Goal: Task Accomplishment & Management: Use online tool/utility

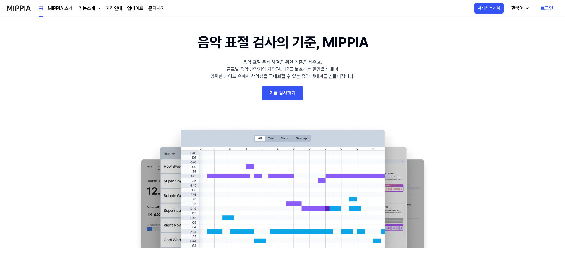
scroll to position [30, 0]
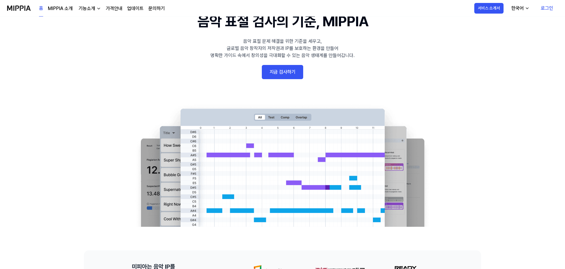
click at [292, 69] on link "지금 검사하기" at bounding box center [282, 72] width 41 height 14
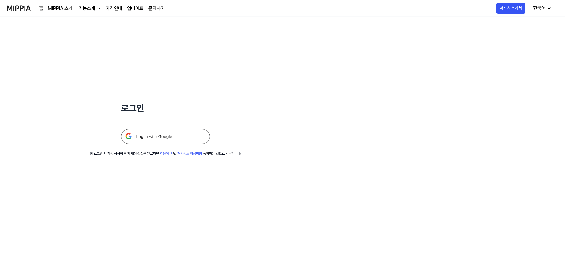
click at [186, 137] on img at bounding box center [165, 136] width 89 height 15
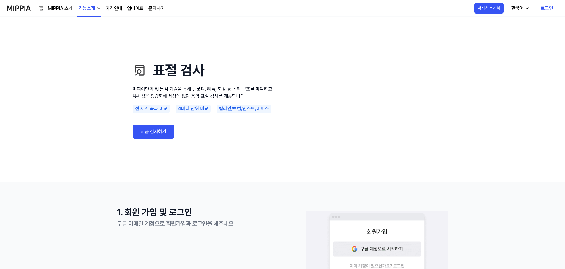
click at [149, 134] on link "지금 검사하기" at bounding box center [153, 132] width 41 height 14
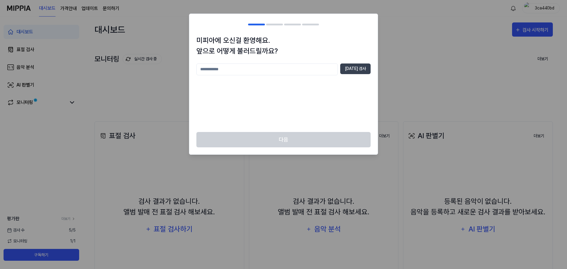
click at [275, 100] on div "중복 검사" at bounding box center [283, 93] width 174 height 61
click at [268, 69] on input "text" at bounding box center [266, 69] width 141 height 12
type input "*"
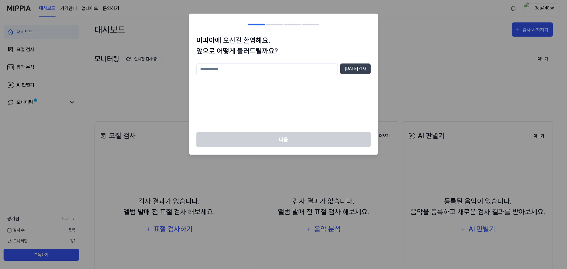
type input "*"
type input "**********"
click at [346, 68] on button "중복 검사" at bounding box center [355, 68] width 30 height 11
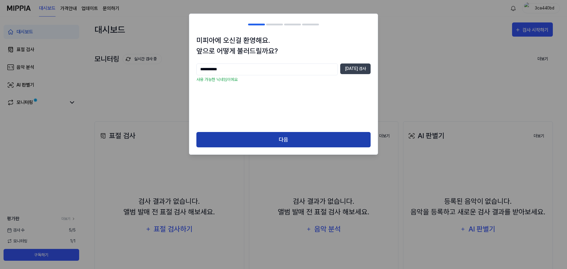
click at [265, 137] on button "다음" at bounding box center [283, 140] width 174 height 16
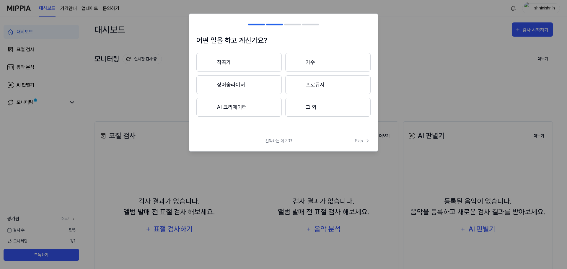
click at [249, 61] on button "작곡가" at bounding box center [238, 62] width 85 height 19
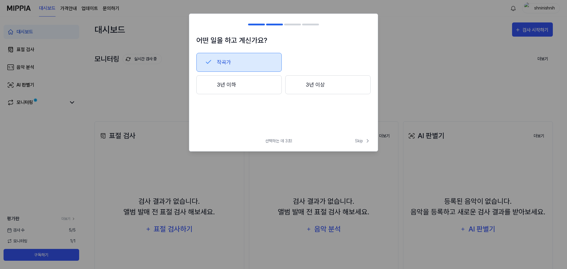
click at [255, 86] on button "3년 이하" at bounding box center [238, 84] width 85 height 19
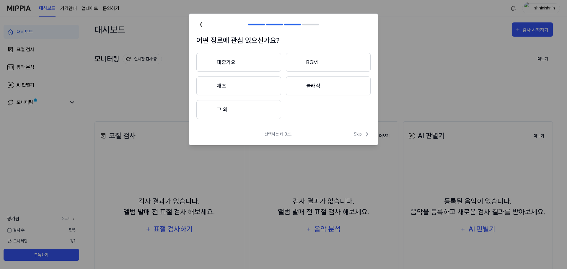
click at [258, 65] on button "대중가요" at bounding box center [238, 62] width 85 height 19
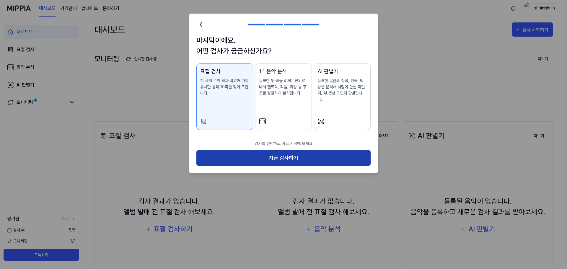
click at [281, 150] on button "지금 검사하기" at bounding box center [283, 158] width 174 height 16
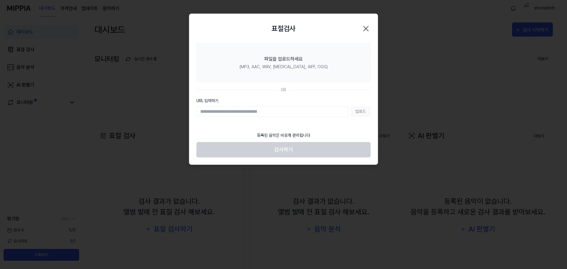
click at [287, 135] on div "등록된 음악은 비공개 관리됩니다" at bounding box center [283, 135] width 60 height 13
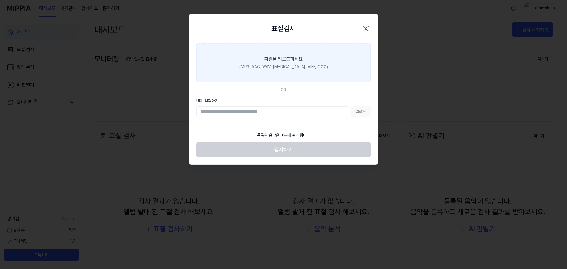
click at [283, 65] on div "(MP3, AAC, WAV, FLAC, AIFF, OGG)" at bounding box center [283, 67] width 88 height 6
click at [0, 0] on input "파일을 업로드하세요 (MP3, AAC, WAV, FLAC, AIFF, OGG)" at bounding box center [0, 0] width 0 height 0
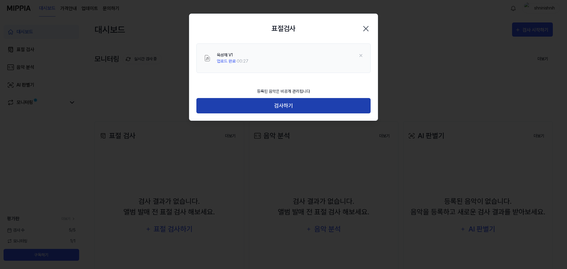
click at [271, 110] on button "검사하기" at bounding box center [283, 106] width 174 height 16
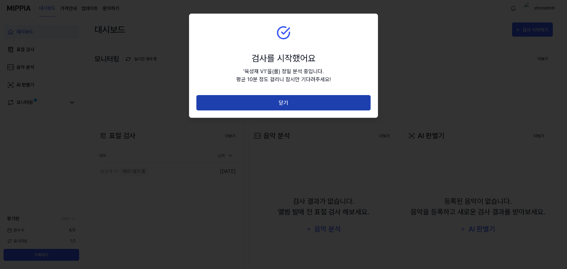
click at [286, 105] on button "닫기" at bounding box center [283, 103] width 174 height 16
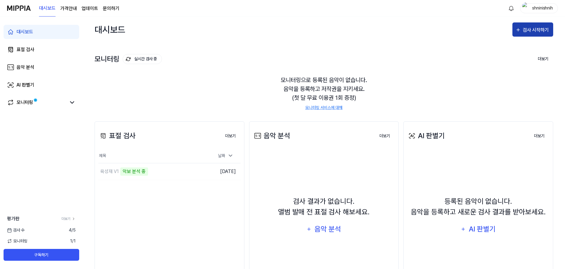
click at [527, 26] on div "검사 시작하기" at bounding box center [535, 30] width 27 height 8
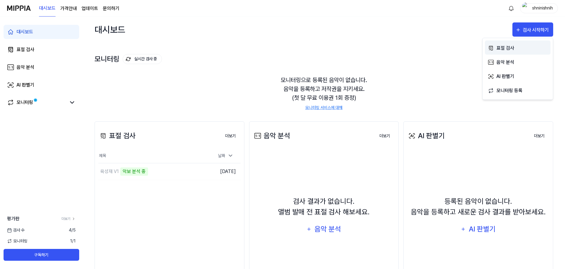
click at [508, 46] on div "표절 검사" at bounding box center [521, 48] width 51 height 8
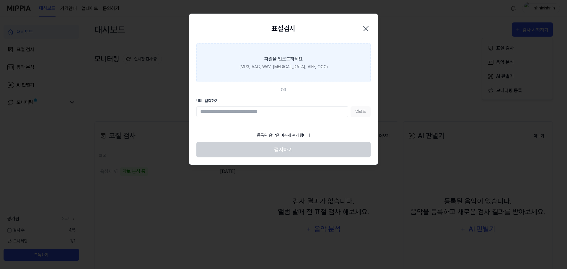
click at [282, 66] on div "(MP3, AAC, WAV, FLAC, AIFF, OGG)" at bounding box center [283, 67] width 88 height 6
click at [0, 0] on input "파일을 업로드하세요 (MP3, AAC, WAV, FLAC, AIFF, OGG)" at bounding box center [0, 0] width 0 height 0
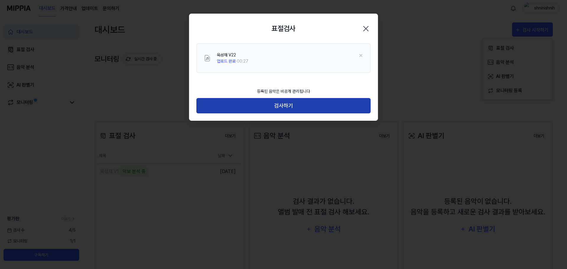
click at [293, 107] on button "검사하기" at bounding box center [283, 106] width 174 height 16
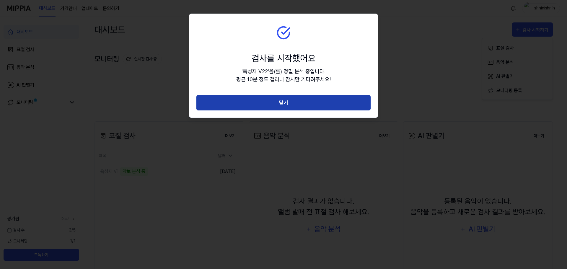
click at [299, 105] on button "닫기" at bounding box center [283, 103] width 174 height 16
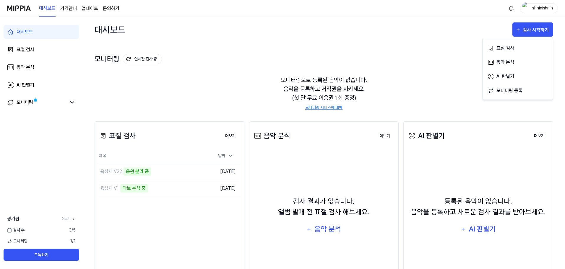
click at [218, 99] on div "모니터링으로 등록된 음악이 없습니다. 음악을 등록하고 저작권을 지키세요. (첫 달 무료 이용권 1회 증정) 모니터링 서비스에 대해" at bounding box center [323, 93] width 458 height 49
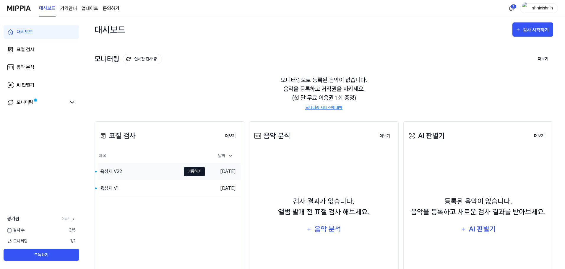
click at [191, 173] on button "이동하기" at bounding box center [194, 171] width 21 height 9
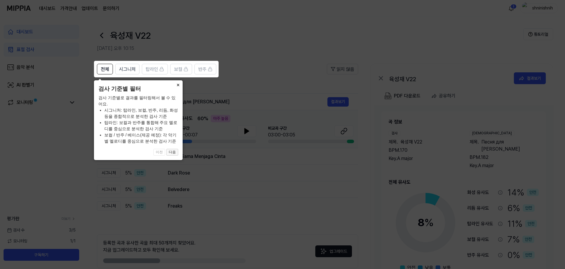
click at [174, 152] on button "다음" at bounding box center [172, 152] width 12 height 7
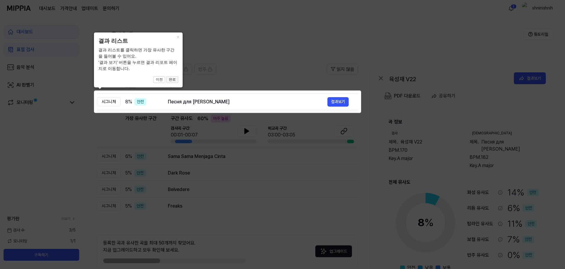
click at [173, 79] on button "완료" at bounding box center [172, 79] width 12 height 7
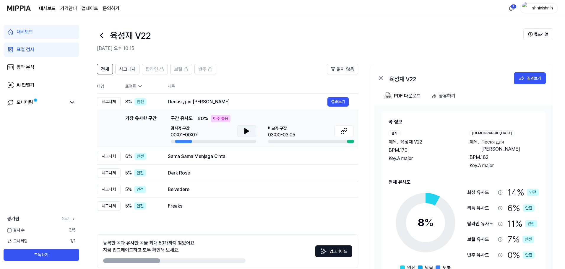
click at [244, 130] on icon at bounding box center [246, 130] width 4 height 5
drag, startPoint x: 247, startPoint y: 131, endPoint x: 293, endPoint y: 131, distance: 45.8
click at [247, 131] on icon at bounding box center [247, 131] width 1 height 5
click at [342, 131] on icon at bounding box center [343, 132] width 4 height 4
click at [152, 158] on div "6 % 안전" at bounding box center [141, 156] width 33 height 7
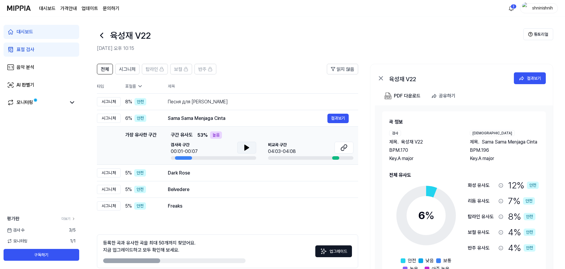
click at [243, 148] on icon at bounding box center [246, 147] width 7 height 7
click at [342, 147] on icon at bounding box center [343, 149] width 4 height 4
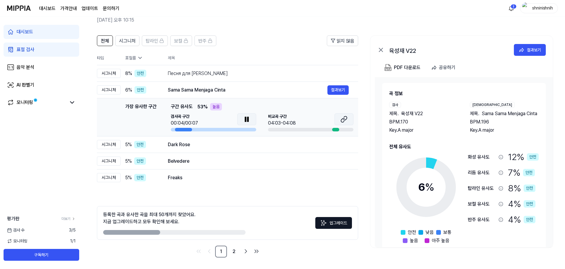
scroll to position [29, 0]
click at [249, 119] on icon at bounding box center [246, 118] width 7 height 7
click at [174, 143] on div "Dark Rose" at bounding box center [247, 144] width 159 height 7
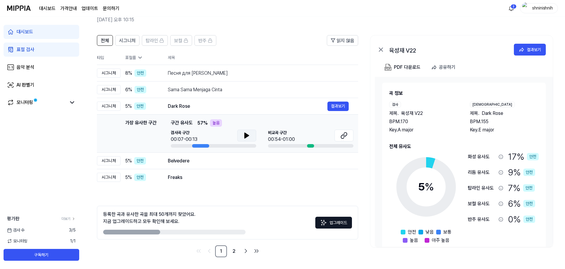
click at [242, 132] on button at bounding box center [246, 136] width 19 height 12
click at [345, 136] on icon at bounding box center [343, 135] width 7 height 7
click at [252, 137] on button at bounding box center [246, 136] width 19 height 12
click at [177, 160] on div "Belvedere" at bounding box center [247, 160] width 159 height 7
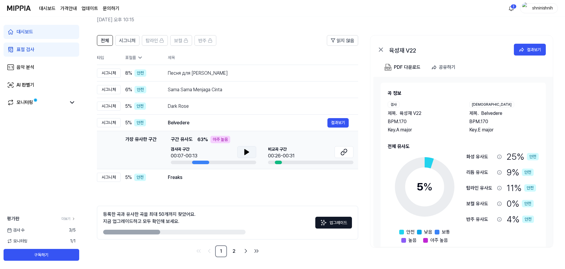
click at [254, 152] on button at bounding box center [246, 152] width 19 height 12
click at [218, 107] on div "Dark Rose" at bounding box center [247, 106] width 159 height 7
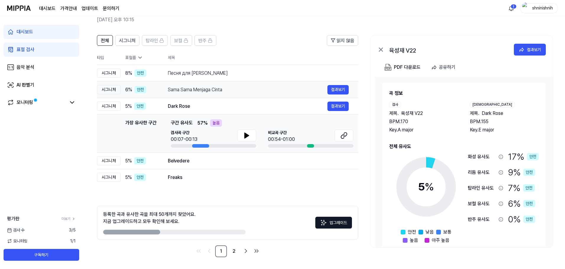
click at [215, 87] on div "Sama Sama Menjaga Cinta" at bounding box center [247, 89] width 159 height 7
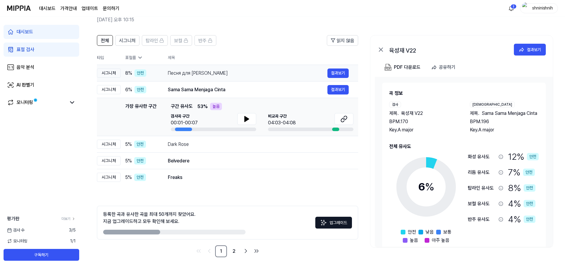
click at [214, 74] on div "Песня для К" at bounding box center [247, 73] width 159 height 7
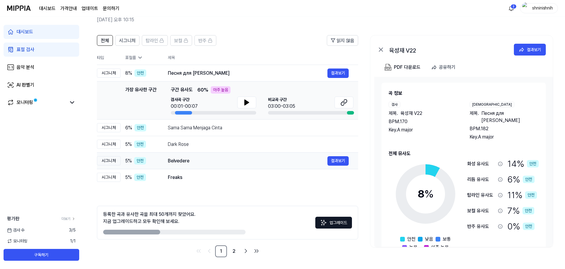
click at [222, 156] on div "Belvedere 결과보기" at bounding box center [258, 160] width 181 height 9
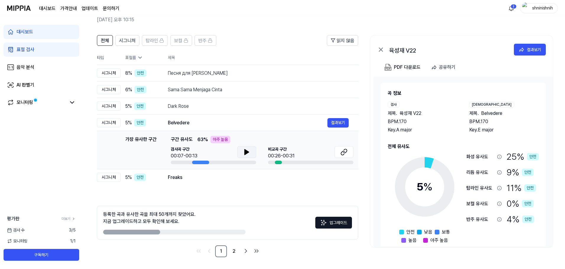
click at [247, 150] on icon at bounding box center [246, 152] width 7 height 7
click at [345, 151] on icon at bounding box center [343, 152] width 7 height 7
click at [247, 152] on icon at bounding box center [246, 152] width 7 height 7
click at [173, 178] on div "Freaks" at bounding box center [247, 177] width 159 height 7
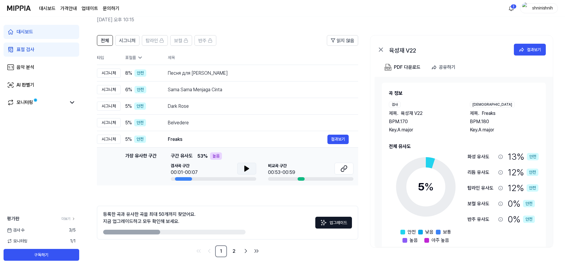
click at [241, 167] on button at bounding box center [246, 169] width 19 height 12
click at [343, 167] on icon at bounding box center [345, 168] width 4 height 4
drag, startPoint x: 242, startPoint y: 171, endPoint x: 209, endPoint y: 62, distance: 113.5
click at [241, 171] on button at bounding box center [246, 169] width 19 height 12
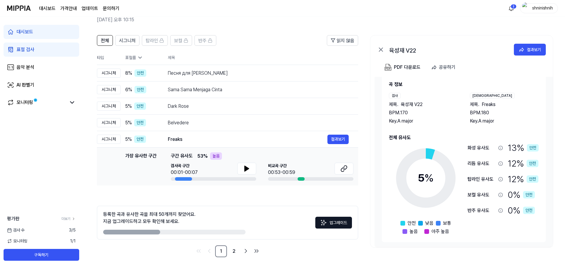
scroll to position [10, 0]
drag, startPoint x: 142, startPoint y: 232, endPoint x: 181, endPoint y: 234, distance: 39.3
click at [181, 234] on div at bounding box center [174, 232] width 142 height 5
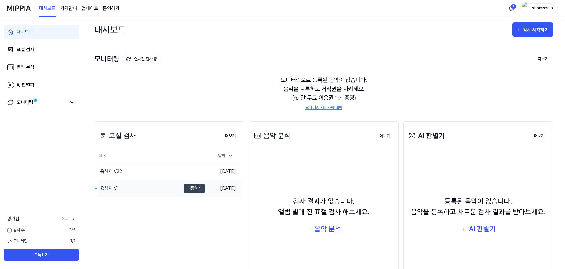
click at [127, 189] on div "육성재 V1" at bounding box center [139, 188] width 82 height 17
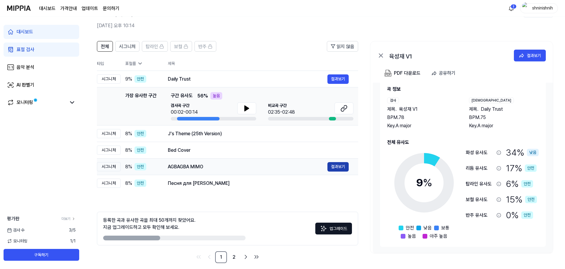
scroll to position [29, 0]
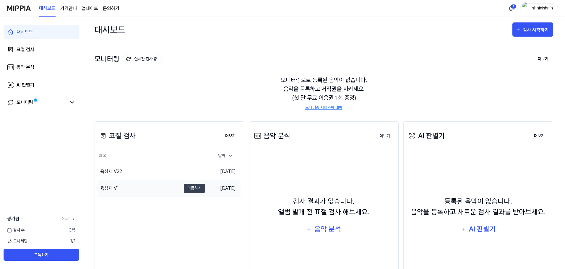
click at [118, 188] on div "육성재 V1" at bounding box center [109, 188] width 19 height 7
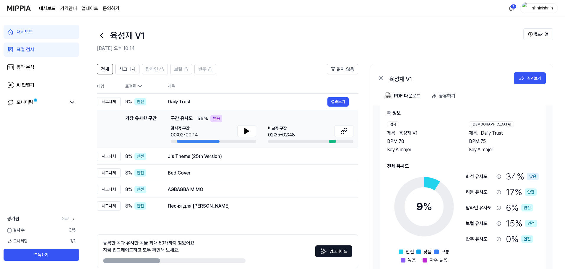
scroll to position [10, 0]
click at [250, 129] on button at bounding box center [246, 131] width 19 height 12
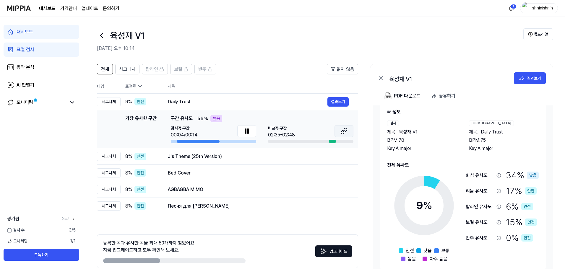
click at [342, 132] on icon at bounding box center [343, 131] width 7 height 7
click at [252, 130] on button at bounding box center [246, 131] width 19 height 12
click at [184, 105] on div "Daily Trust" at bounding box center [247, 101] width 159 height 7
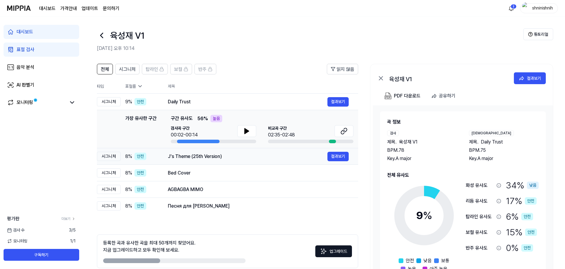
click at [188, 155] on div "J's Theme (25th Version)" at bounding box center [247, 156] width 159 height 7
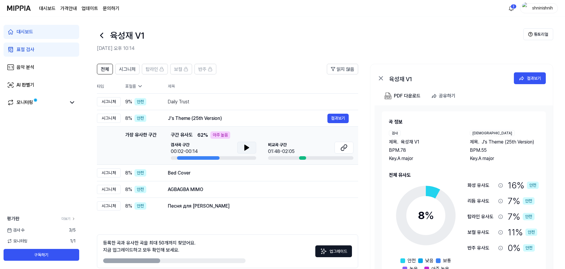
click at [245, 147] on icon at bounding box center [246, 147] width 4 height 5
click at [340, 148] on button at bounding box center [343, 148] width 19 height 12
click at [243, 148] on button at bounding box center [246, 148] width 19 height 12
click at [207, 177] on div "Bed Cover 결과보기" at bounding box center [258, 172] width 181 height 9
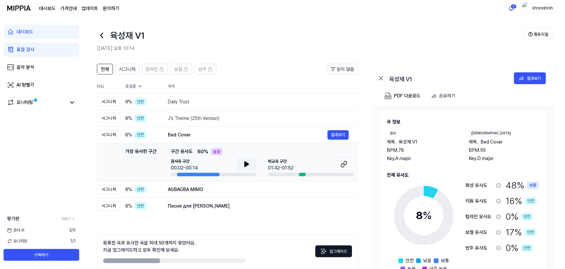
click at [250, 162] on icon at bounding box center [246, 164] width 7 height 7
click at [349, 164] on button at bounding box center [343, 164] width 19 height 12
click at [246, 162] on icon at bounding box center [245, 164] width 1 height 5
click at [211, 187] on div "AGBAGBA MIMO" at bounding box center [247, 189] width 159 height 7
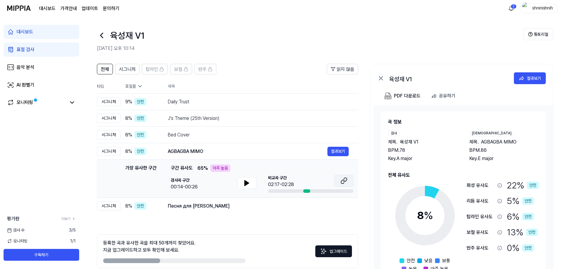
click at [347, 180] on icon at bounding box center [343, 180] width 7 height 7
click at [222, 206] on div "Песня для К" at bounding box center [247, 206] width 159 height 7
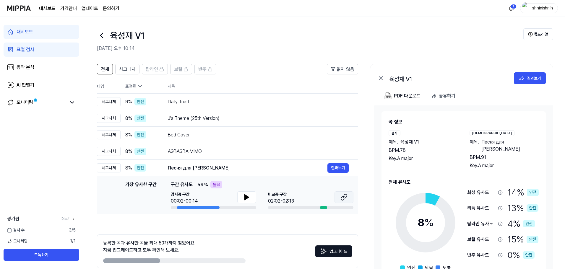
click at [343, 194] on icon at bounding box center [343, 197] width 7 height 7
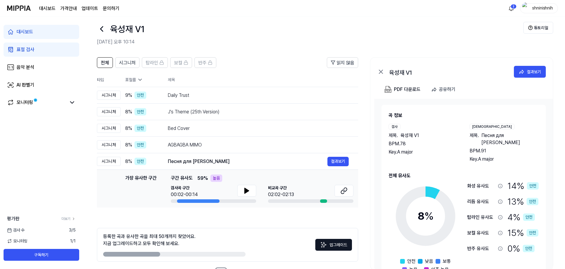
scroll to position [0, 0]
